Goal: Task Accomplishment & Management: Manage account settings

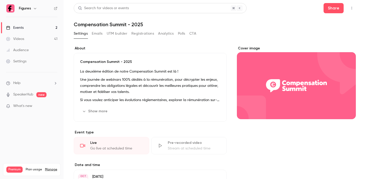
click at [119, 33] on button "UTM builder" at bounding box center [117, 33] width 21 height 8
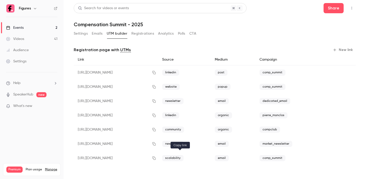
click at [156, 158] on icon "button" at bounding box center [154, 158] width 4 height 4
click at [138, 35] on button "Registrations" at bounding box center [142, 33] width 23 height 8
